Goal: Find contact information: Find contact information

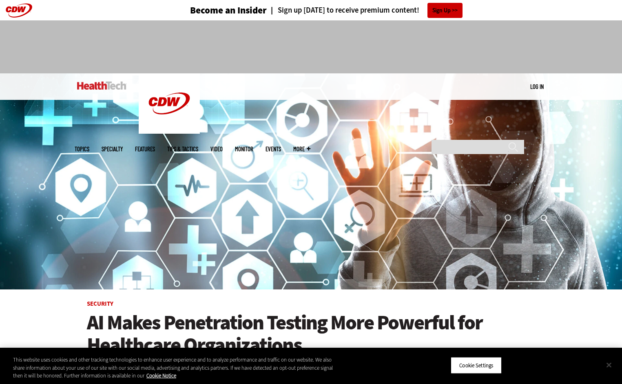
click at [610, 362] on button "Close" at bounding box center [609, 365] width 18 height 18
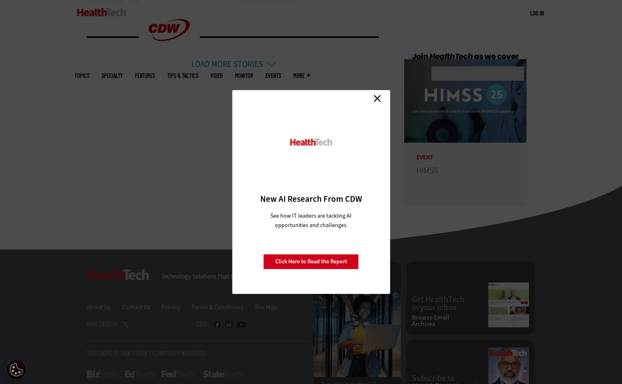
scroll to position [2011, 0]
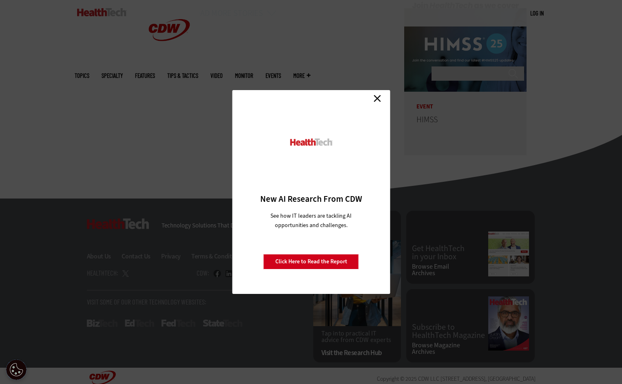
click at [378, 95] on link "Close" at bounding box center [377, 98] width 12 height 12
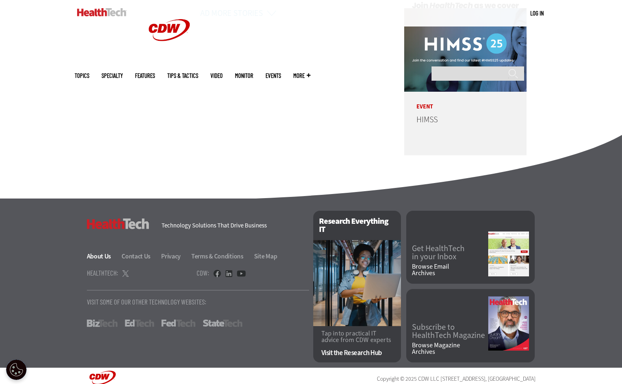
click at [102, 252] on link "About Us" at bounding box center [104, 256] width 34 height 9
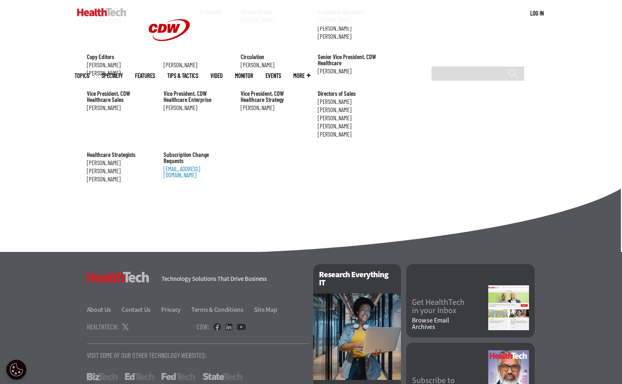
scroll to position [900, 0]
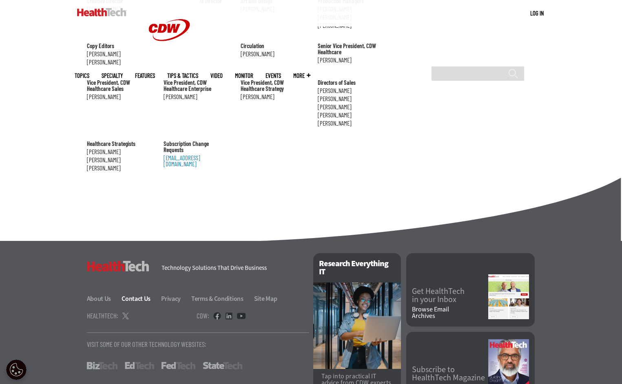
click at [131, 295] on link "Contact Us" at bounding box center [141, 299] width 38 height 9
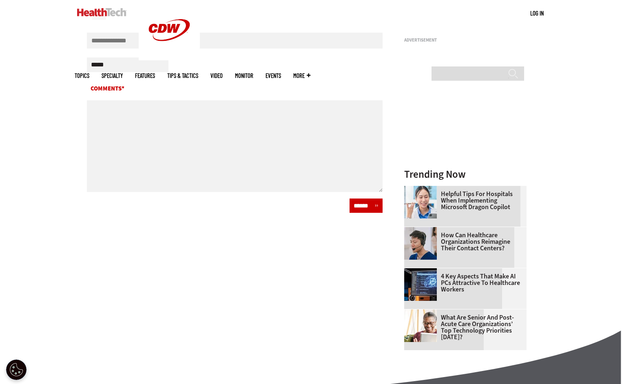
scroll to position [286, 0]
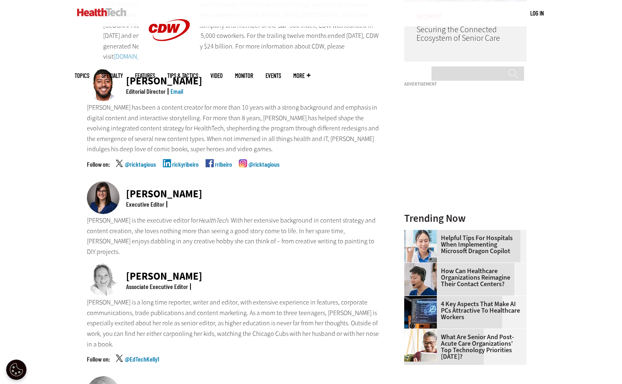
scroll to position [214, 0]
click at [184, 162] on link "rickyribeiro" at bounding box center [185, 172] width 27 height 20
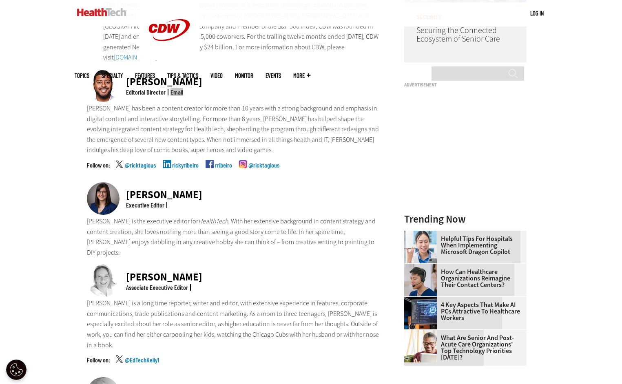
drag, startPoint x: 178, startPoint y: 81, endPoint x: 137, endPoint y: 5, distance: 86.6
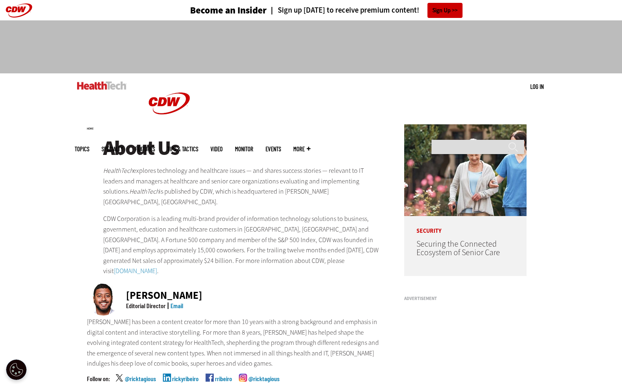
click at [147, 136] on ul "Topics Specialty Features Tips & Tactics Video MonITor Events More Search" at bounding box center [199, 149] width 248 height 27
click at [89, 146] on span "Topics" at bounding box center [82, 149] width 15 height 6
